Goal: Information Seeking & Learning: Learn about a topic

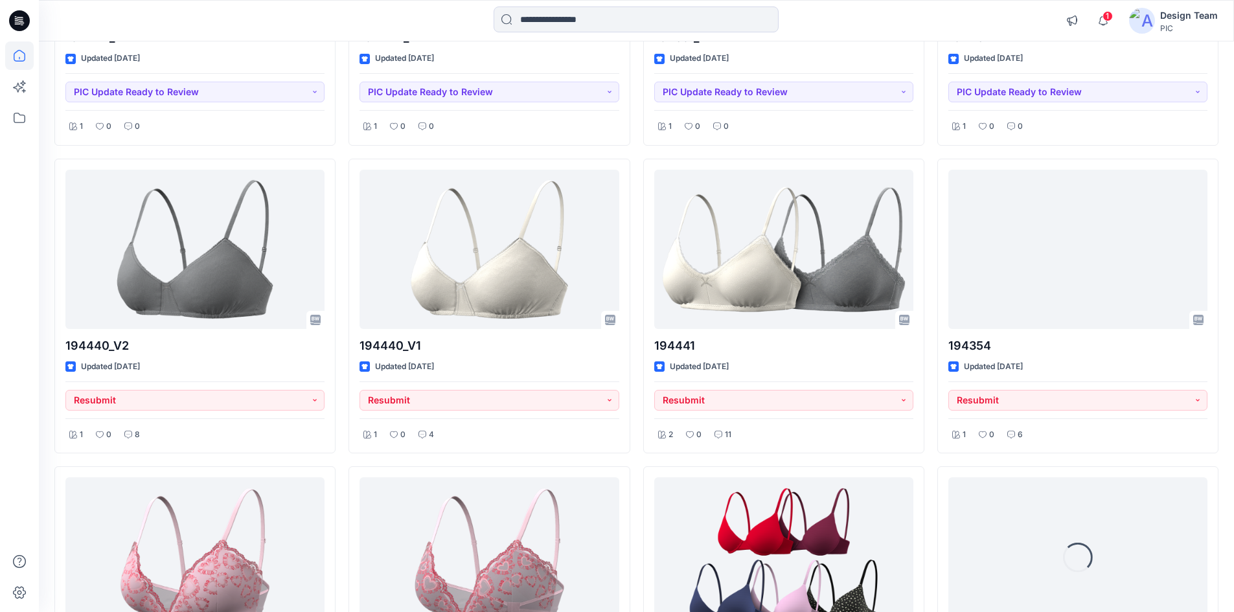
scroll to position [1386, 0]
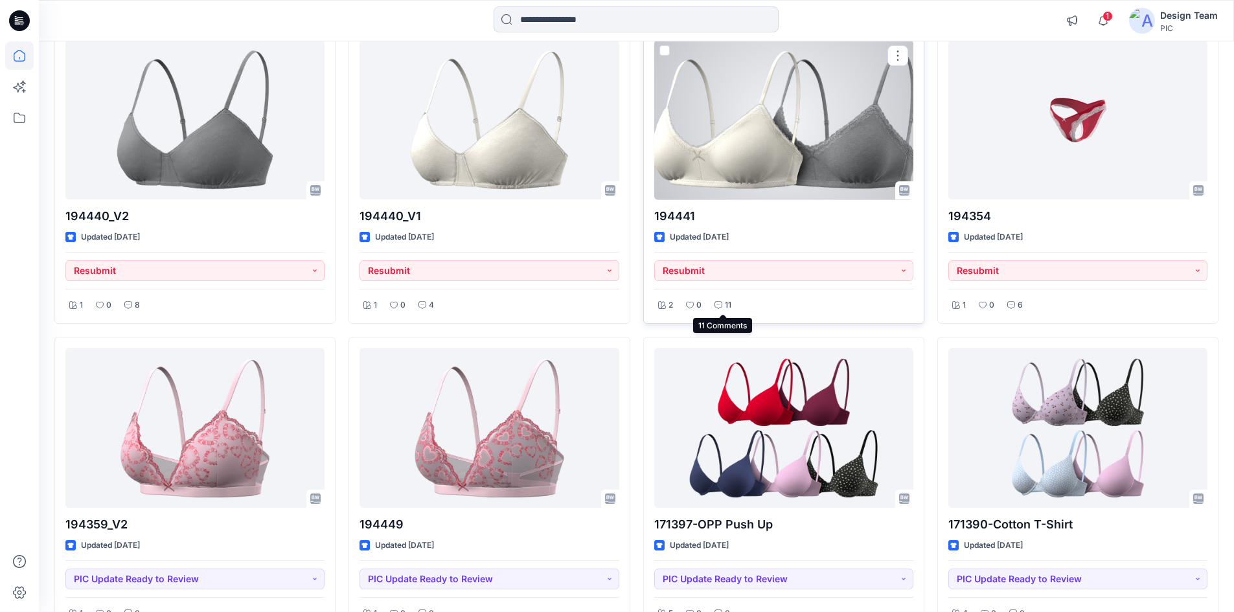
click at [718, 304] on icon at bounding box center [719, 305] width 8 height 8
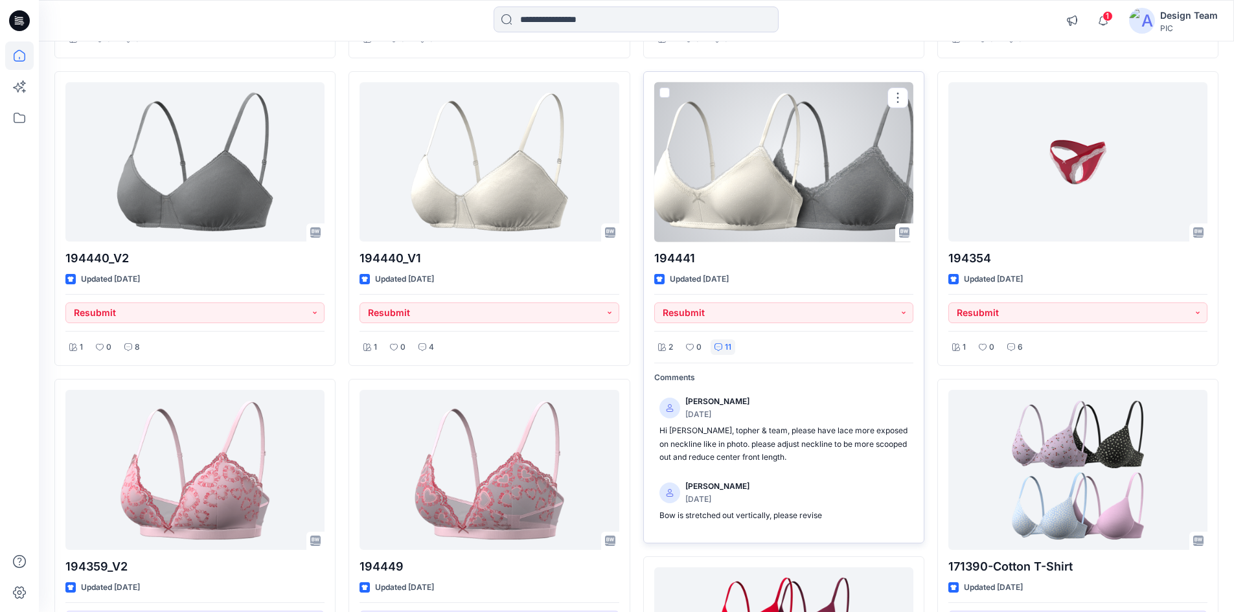
scroll to position [1321, 0]
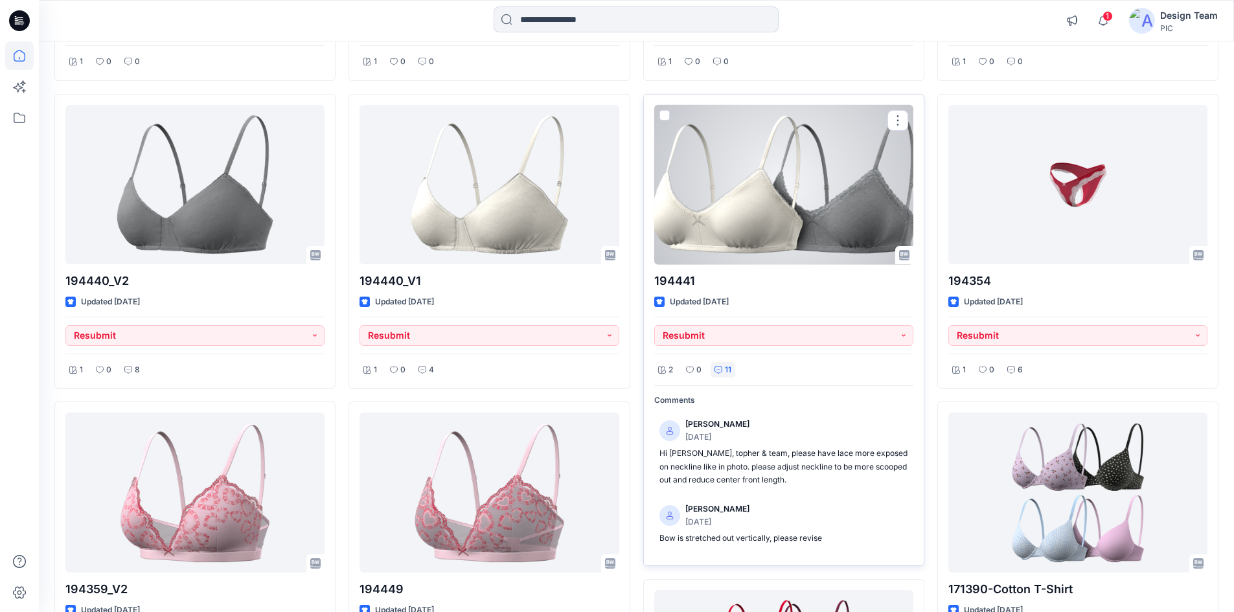
click at [744, 216] on div at bounding box center [783, 185] width 259 height 160
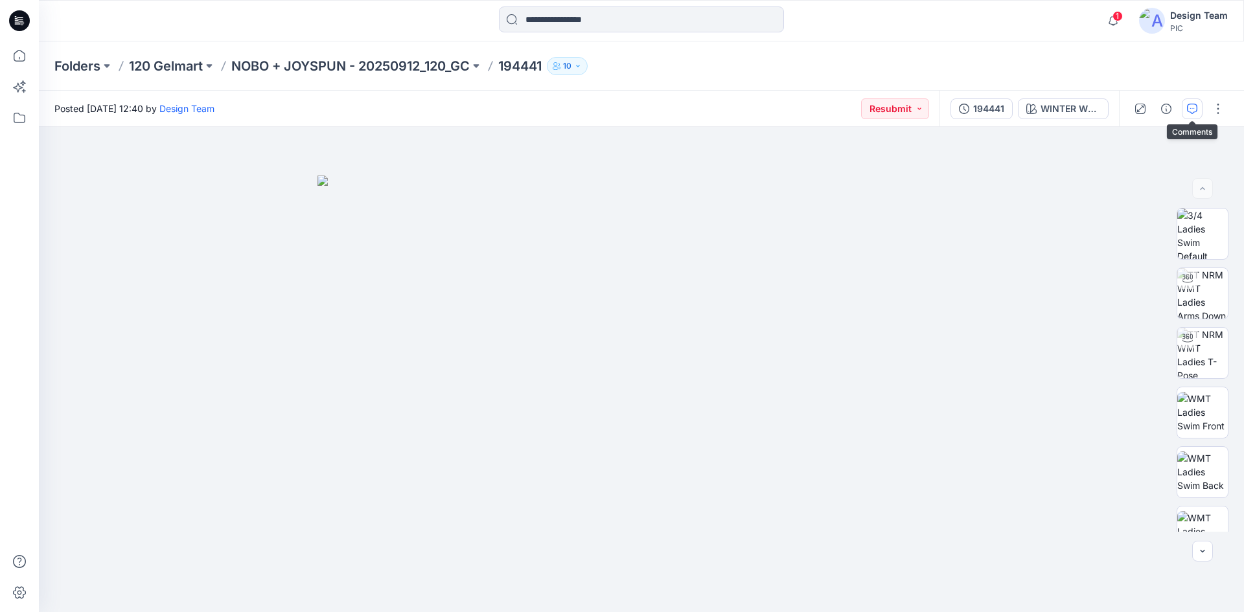
click at [1194, 111] on icon "button" at bounding box center [1192, 109] width 10 height 10
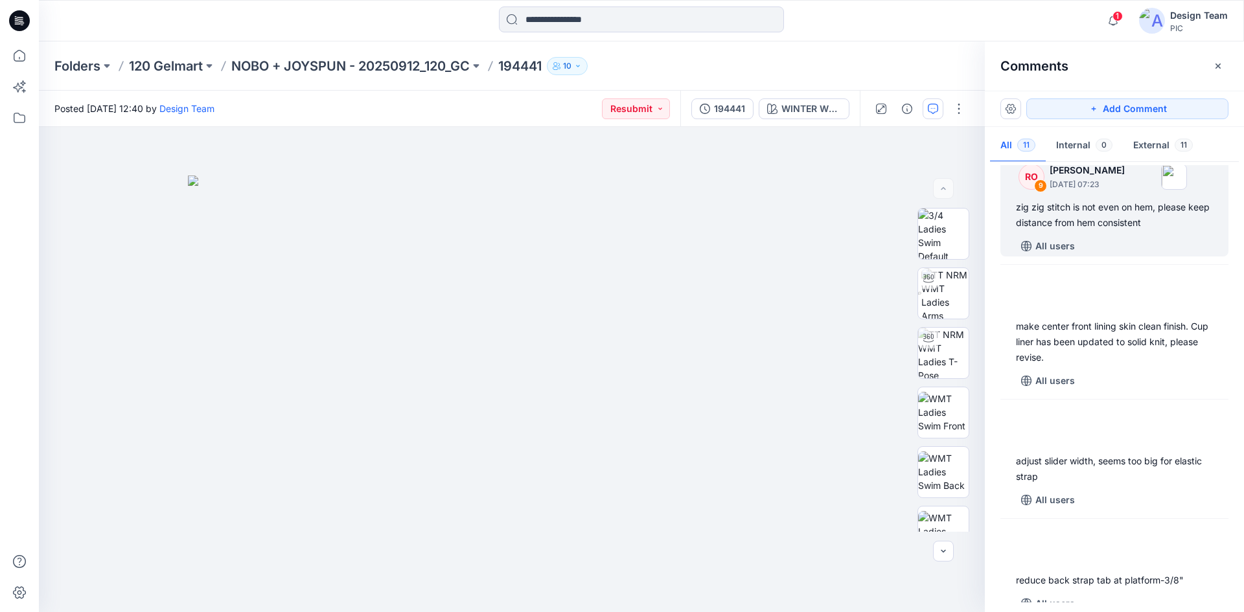
scroll to position [194, 0]
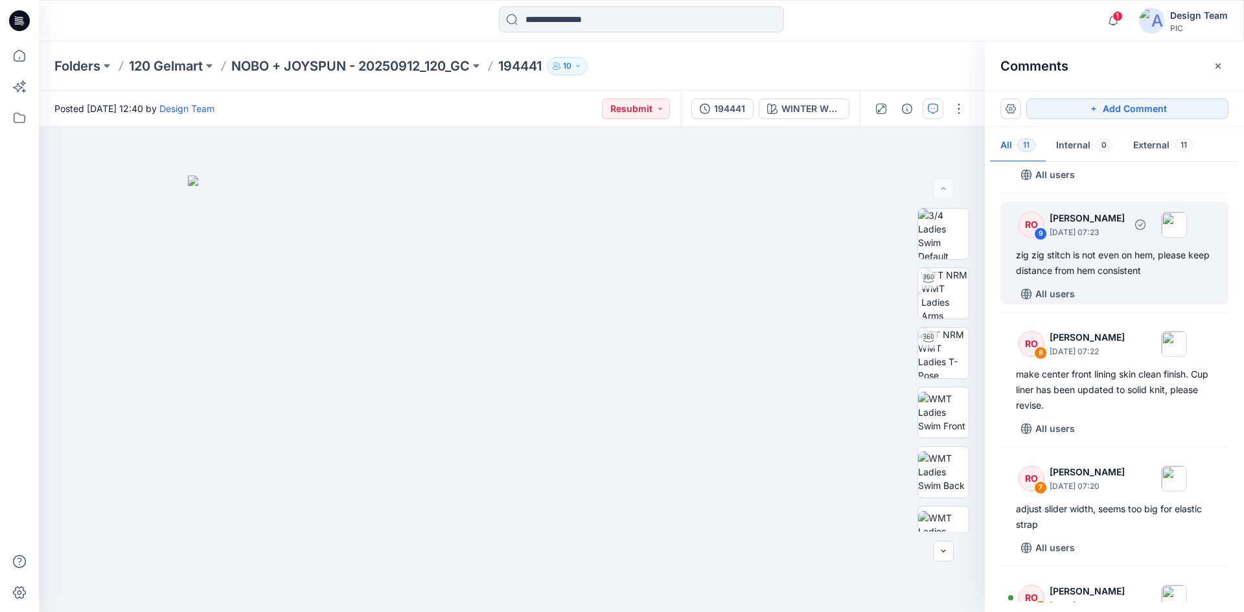
click at [1098, 279] on div "zig zig stitch is not even on hem, please keep distance from hem consistent" at bounding box center [1114, 263] width 197 height 31
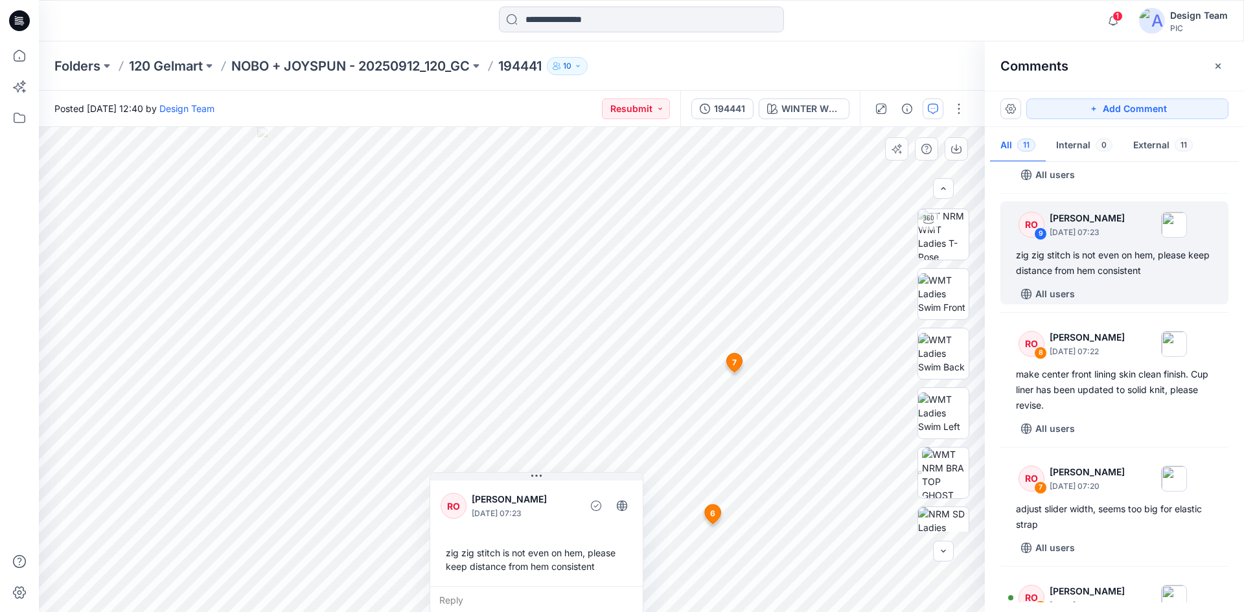
scroll to position [52, 0]
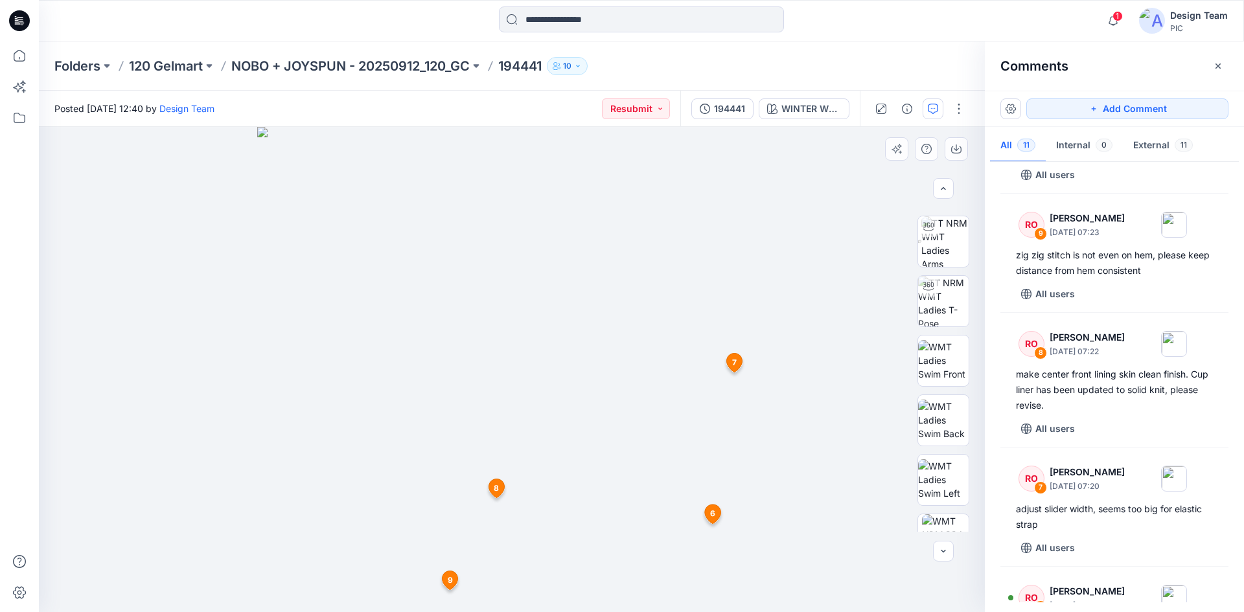
drag, startPoint x: 519, startPoint y: 571, endPoint x: 474, endPoint y: 581, distance: 45.8
click at [517, 571] on img at bounding box center [511, 369] width 509 height 485
click at [448, 582] on span "9" at bounding box center [450, 581] width 5 height 12
click at [453, 582] on icon at bounding box center [451, 580] width 16 height 19
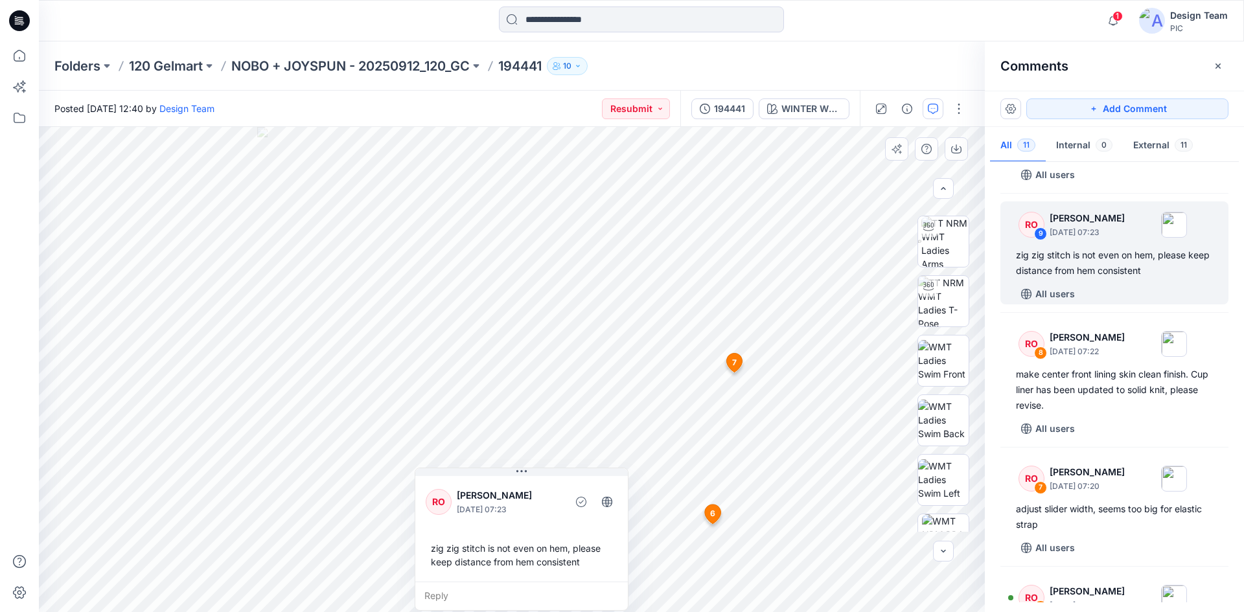
drag, startPoint x: 600, startPoint y: 565, endPoint x: 584, endPoint y: 565, distance: 15.6
click at [584, 565] on div "zig zig stitch is not even on hem, please keep distance from hem consistent" at bounding box center [522, 555] width 192 height 38
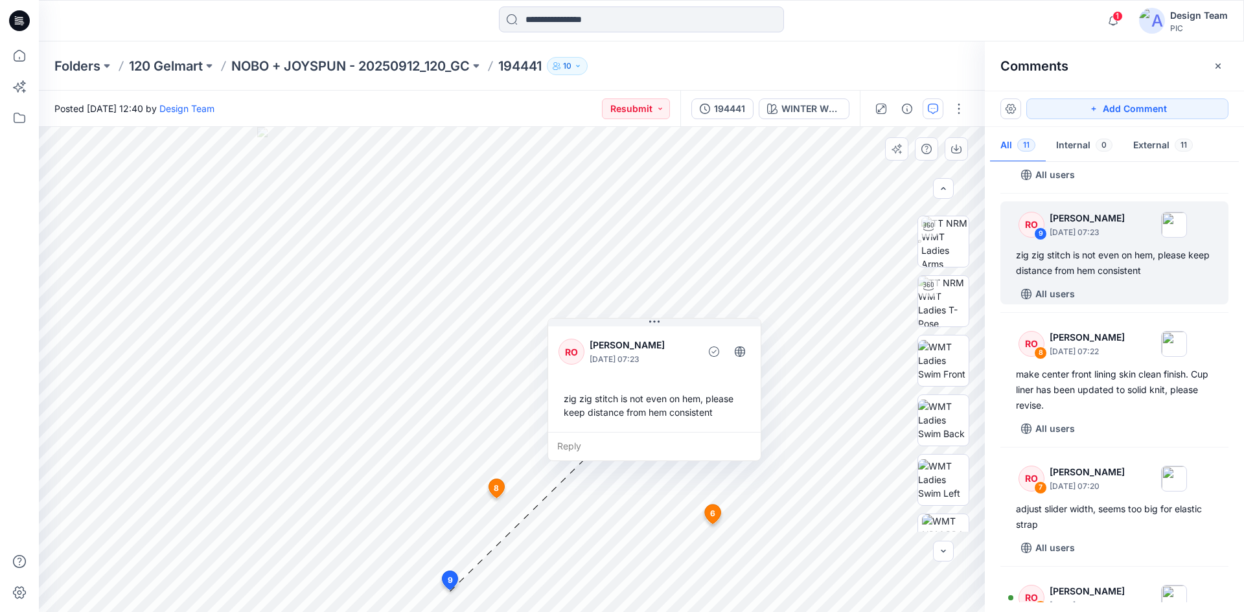
drag, startPoint x: 580, startPoint y: 569, endPoint x: 713, endPoint y: 419, distance: 200.5
click at [713, 419] on div "zig zig stitch is not even on hem, please keep distance from hem consistent" at bounding box center [655, 406] width 192 height 38
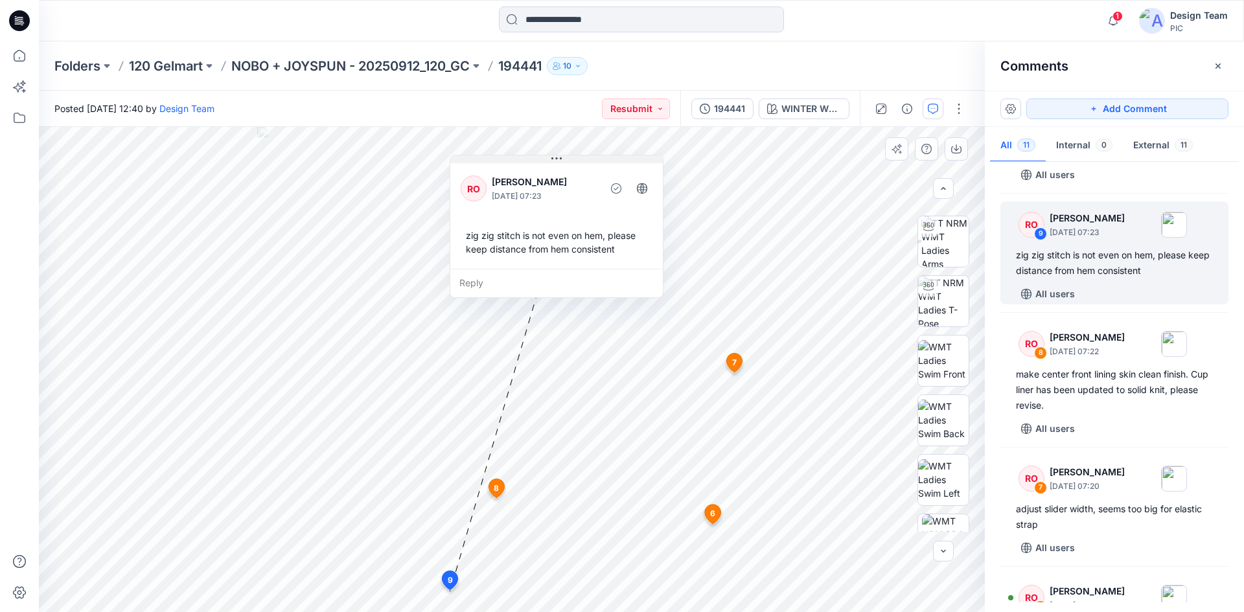
drag, startPoint x: 595, startPoint y: 321, endPoint x: 497, endPoint y: 158, distance: 190.4
click at [497, 158] on button at bounding box center [556, 160] width 213 height 8
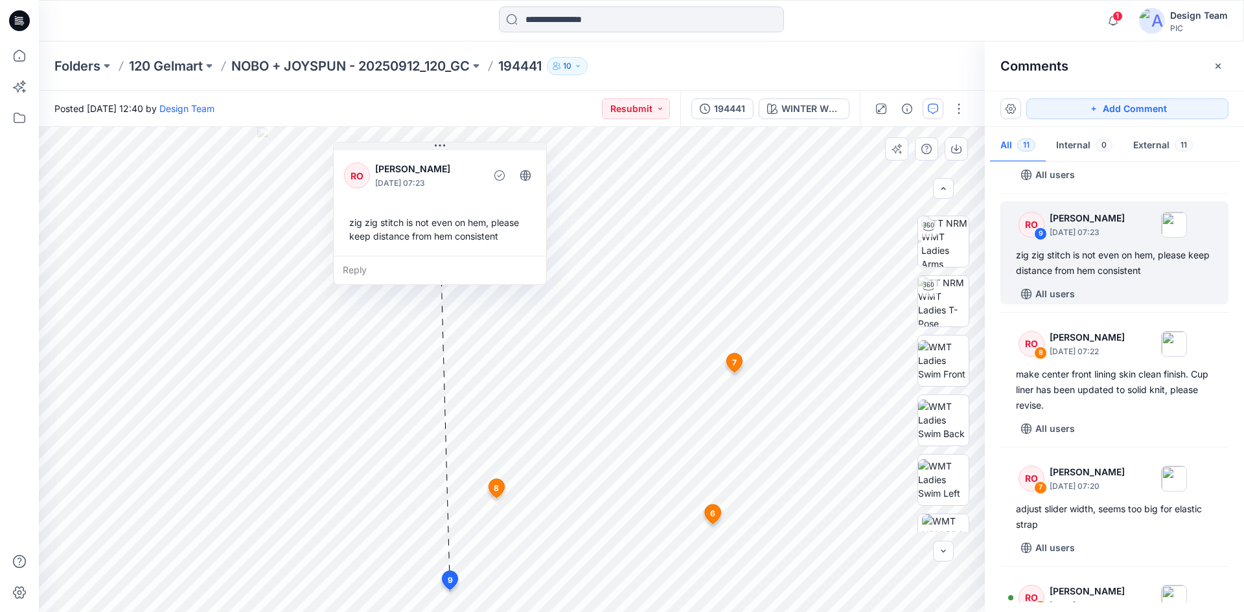
drag, startPoint x: 533, startPoint y: 178, endPoint x: 416, endPoint y: 165, distance: 117.3
click at [416, 165] on p "[PERSON_NAME]" at bounding box center [428, 169] width 106 height 16
click at [923, 256] on img at bounding box center [944, 241] width 47 height 51
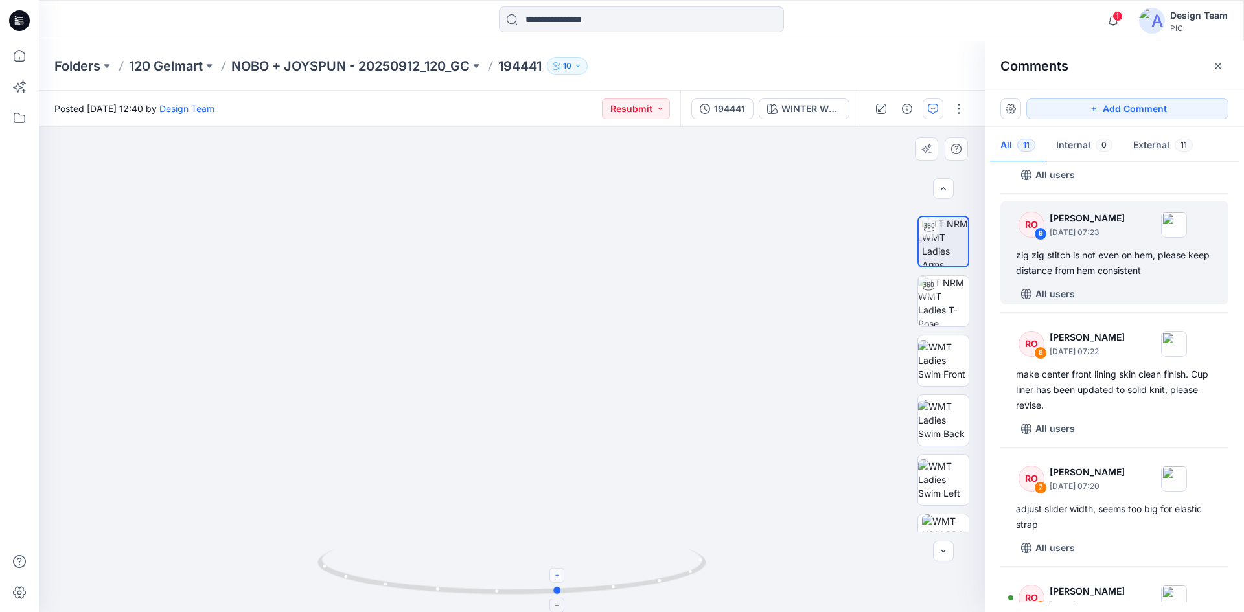
drag, startPoint x: 513, startPoint y: 593, endPoint x: 560, endPoint y: 577, distance: 50.0
click at [560, 577] on icon at bounding box center [513, 573] width 392 height 49
drag, startPoint x: 440, startPoint y: 587, endPoint x: 593, endPoint y: 600, distance: 153.5
click at [593, 600] on div at bounding box center [511, 580] width 389 height 65
drag, startPoint x: 669, startPoint y: 585, endPoint x: 487, endPoint y: 615, distance: 185.1
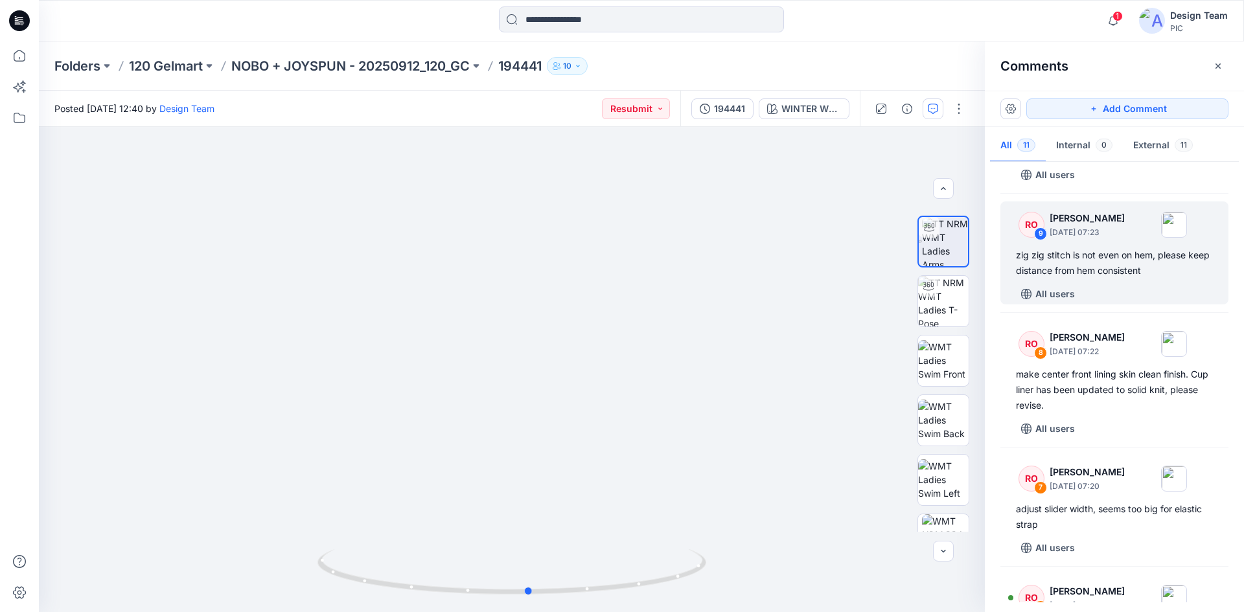
click at [487, 612] on html "1 Notifications [PERSON_NAME] changed the status of 194357_V2 to Resubmit ` Vie…" at bounding box center [622, 306] width 1244 height 612
drag, startPoint x: 528, startPoint y: 356, endPoint x: 523, endPoint y: 400, distance: 44.4
click at [523, 400] on img at bounding box center [511, 224] width 819 height 775
drag, startPoint x: 463, startPoint y: 229, endPoint x: 499, endPoint y: 450, distance: 223.8
click at [499, 450] on img at bounding box center [536, 153] width 1263 height 919
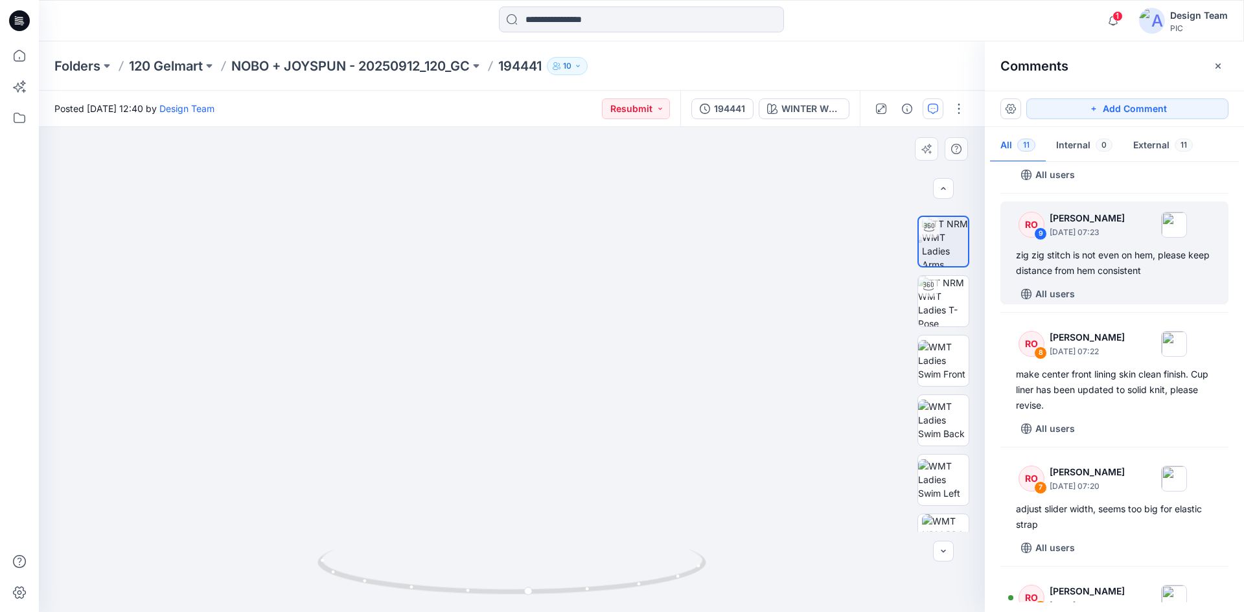
drag, startPoint x: 463, startPoint y: 437, endPoint x: 457, endPoint y: 366, distance: 70.8
click at [457, 366] on img at bounding box center [516, 173] width 1073 height 877
drag, startPoint x: 465, startPoint y: 391, endPoint x: 468, endPoint y: 407, distance: 16.7
click at [468, 406] on img at bounding box center [520, 178] width 1073 height 868
click at [470, 596] on icon at bounding box center [513, 573] width 392 height 49
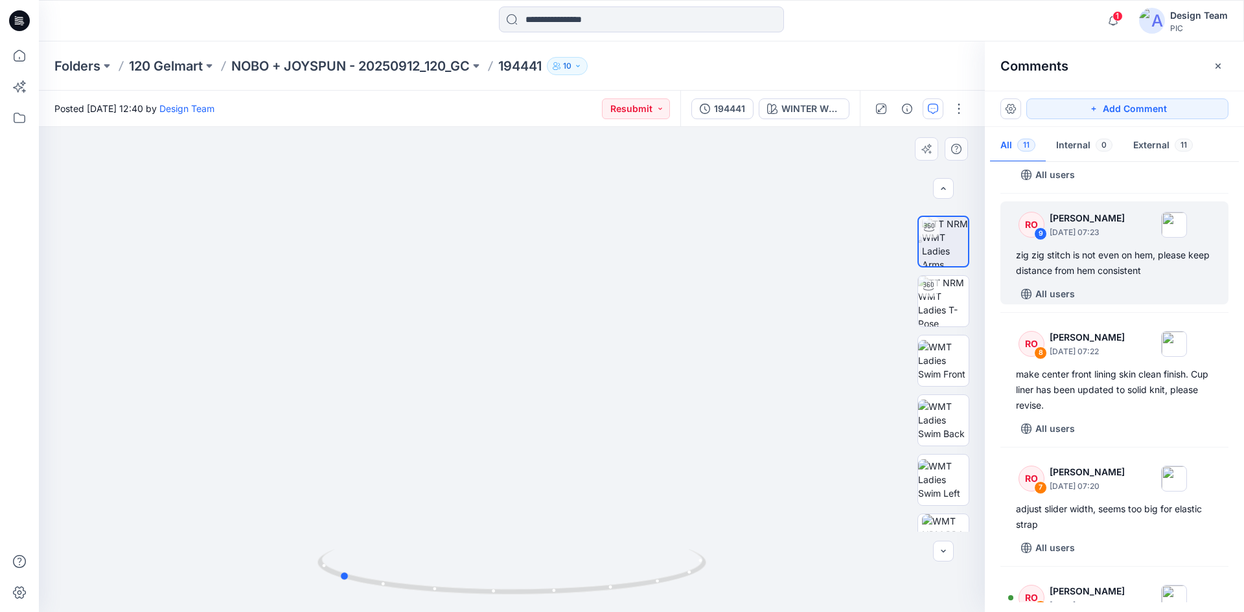
drag, startPoint x: 529, startPoint y: 593, endPoint x: 728, endPoint y: 585, distance: 198.4
click at [728, 585] on div at bounding box center [512, 369] width 946 height 485
drag, startPoint x: 581, startPoint y: 516, endPoint x: 584, endPoint y: 530, distance: 14.0
